Goal: Book appointment/travel/reservation

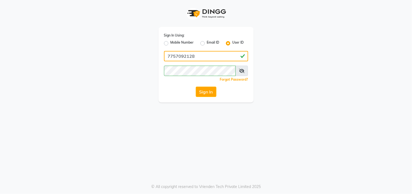
click at [229, 54] on input "7757092128" at bounding box center [206, 56] width 84 height 10
type input "naman"
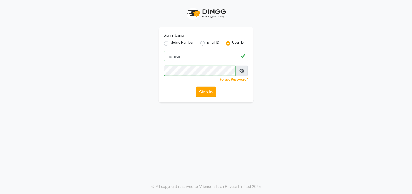
click at [203, 92] on button "Sign In" at bounding box center [206, 91] width 21 height 10
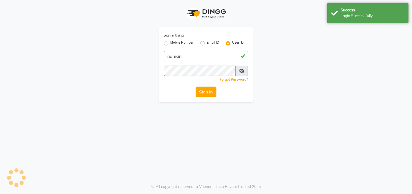
select select "service"
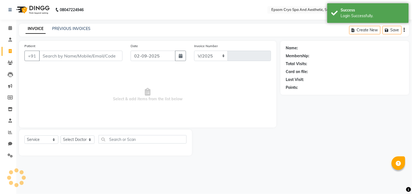
select select "8028"
type input "0531"
select select "en"
click at [12, 27] on span at bounding box center [10, 28] width 10 height 6
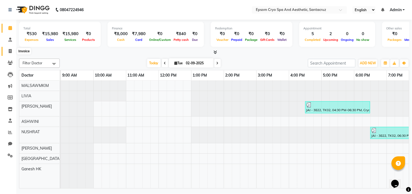
click at [10, 50] on icon at bounding box center [10, 51] width 3 height 4
select select "8028"
select select "service"
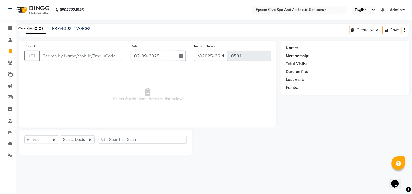
click at [12, 29] on span at bounding box center [10, 28] width 10 height 6
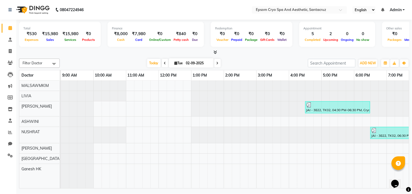
click at [217, 61] on icon at bounding box center [218, 62] width 2 height 3
type input "[DATE]"
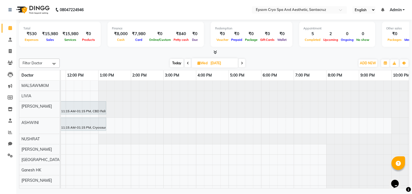
scroll to position [0, 94]
click at [297, 147] on div "malcomnull, 11:15 AM-01:15 PM, CBD Relief Massage - CBD Relief Massage - 90 min…" at bounding box center [195, 148] width 457 height 136
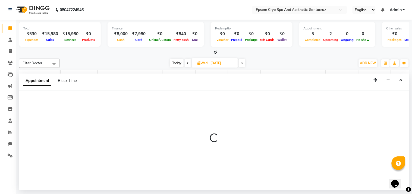
select select "74720"
select select "tentative"
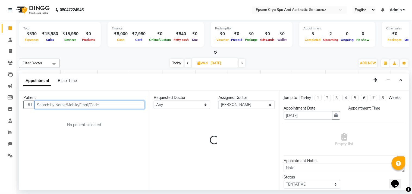
select select "1140"
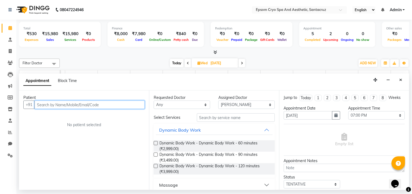
paste input "[PHONE_NUMBER]"
click at [45, 105] on input "[PHONE_NUMBER]" at bounding box center [77, 104] width 85 height 8
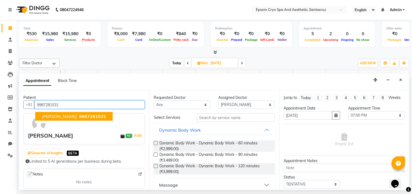
click at [94, 115] on span "9987281531" at bounding box center [92, 115] width 27 height 5
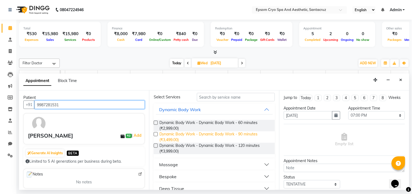
scroll to position [0, 0]
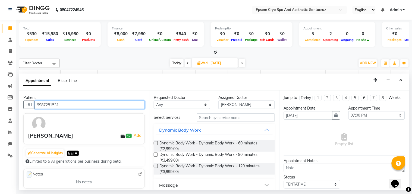
type input "9987281531"
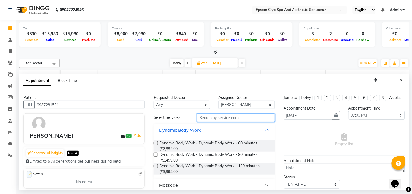
click at [221, 119] on input "text" at bounding box center [236, 117] width 78 height 8
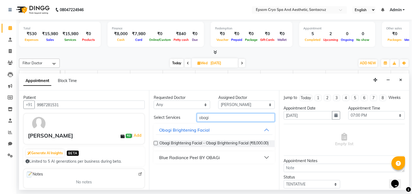
type input "obagi"
click at [156, 142] on label at bounding box center [156, 143] width 4 height 4
click at [156, 142] on input "checkbox" at bounding box center [156, 144] width 4 height 4
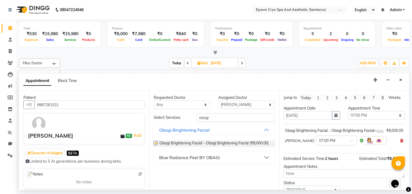
checkbox input "false"
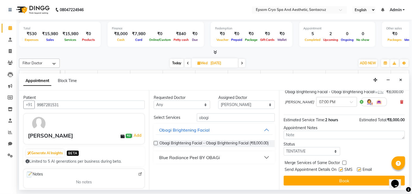
scroll to position [49, 0]
click at [332, 152] on select "Select TENTATIVE CONFIRM UPCOMING" at bounding box center [312, 151] width 57 height 8
click at [352, 152] on div "Status Select TENTATIVE CONFIRM UPCOMING" at bounding box center [344, 148] width 129 height 14
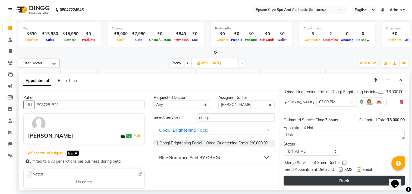
click at [346, 183] on button "Book" at bounding box center [344, 180] width 121 height 10
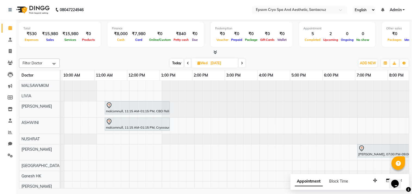
scroll to position [0, 0]
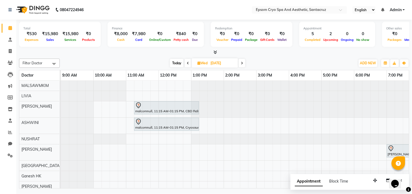
select select "service"
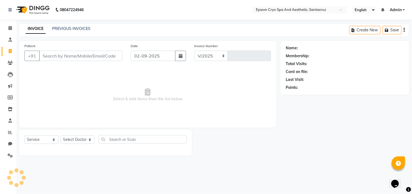
select select "8028"
type input "0531"
click at [8, 26] on icon at bounding box center [10, 28] width 4 height 4
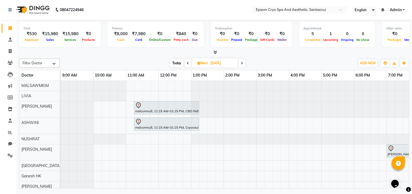
click at [177, 60] on span "Today" at bounding box center [177, 63] width 14 height 8
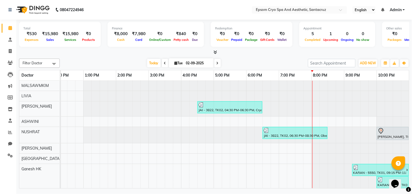
scroll to position [0, 113]
click at [218, 61] on span at bounding box center [217, 63] width 7 height 8
type input "[DATE]"
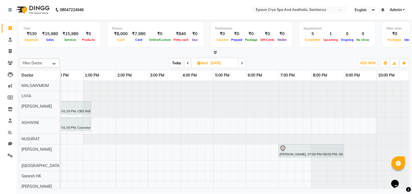
scroll to position [39, 113]
click at [12, 39] on span at bounding box center [10, 40] width 10 height 6
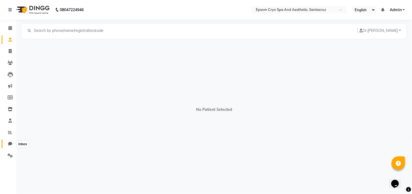
click at [8, 143] on icon at bounding box center [10, 143] width 4 height 4
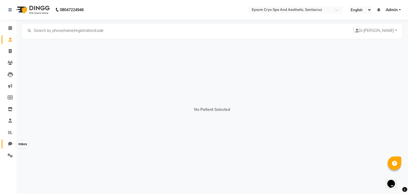
select select "100"
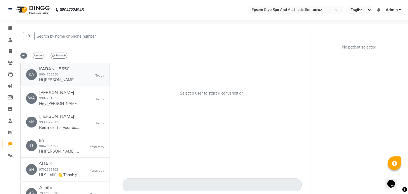
click at [72, 76] on div "KARAN - 5550 9004765550 Hi [PERSON_NAME], 👋 Thank you for visiting Epsom Cryo S…" at bounding box center [59, 74] width 41 height 17
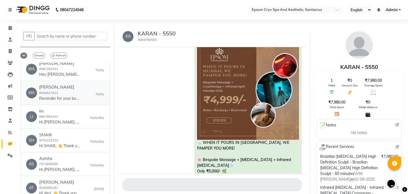
click at [83, 93] on div "MA [PERSON_NAME] 9930627612 Reminder for your booking for CBD Relief Massage - …" at bounding box center [65, 92] width 78 height 17
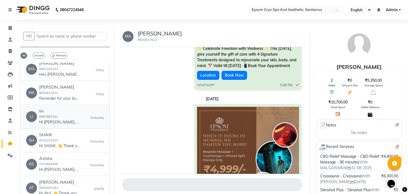
click at [45, 113] on div "lin 9867883201 Hi [PERSON_NAME], 👋 Thank you for visiting Epsom Cryo Spa And Ae…" at bounding box center [59, 116] width 41 height 17
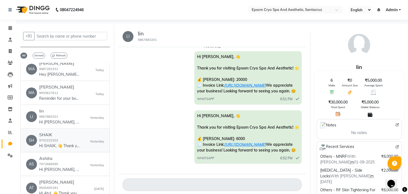
click at [68, 140] on div "SHAIK 9702222202 Hi SHAIK, 👋 Thank you for visiting Epsom Cryo Spa And Aestheti…" at bounding box center [59, 140] width 41 height 17
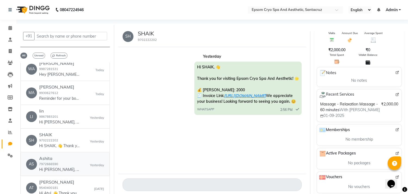
click at [66, 158] on h6 "Ashita" at bounding box center [59, 157] width 41 height 5
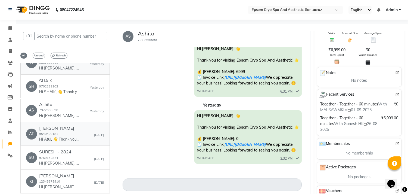
click at [76, 126] on h6 "[PERSON_NAME]" at bounding box center [59, 127] width 41 height 5
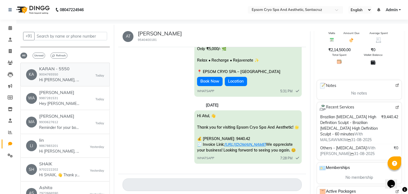
click at [65, 82] on p "Hi [PERSON_NAME], 👋 Thank you for visiting Epsom Cryo Spa And Aesthetic! 🌟 💰 [P…" at bounding box center [59, 80] width 41 height 6
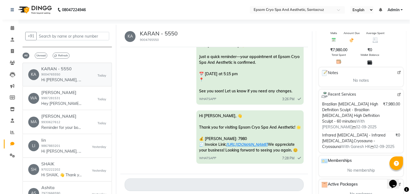
scroll to position [248, 0]
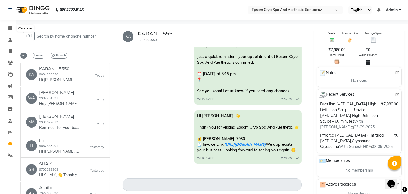
click at [11, 26] on icon at bounding box center [10, 28] width 4 height 4
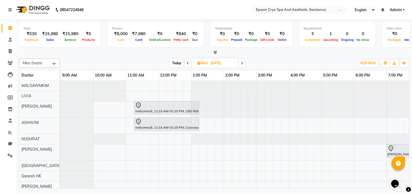
click at [244, 64] on span at bounding box center [242, 63] width 7 height 8
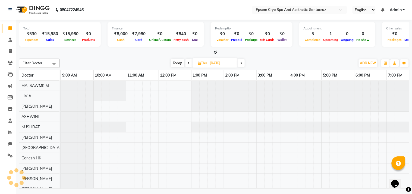
scroll to position [0, 108]
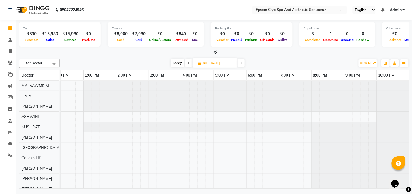
click at [190, 63] on span at bounding box center [189, 63] width 7 height 8
type input "[DATE]"
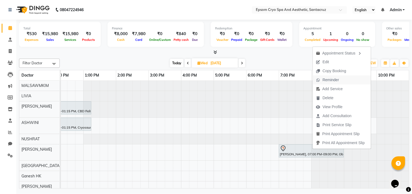
click at [334, 80] on span "Reminder" at bounding box center [331, 80] width 17 height 6
